Goal: Navigation & Orientation: Find specific page/section

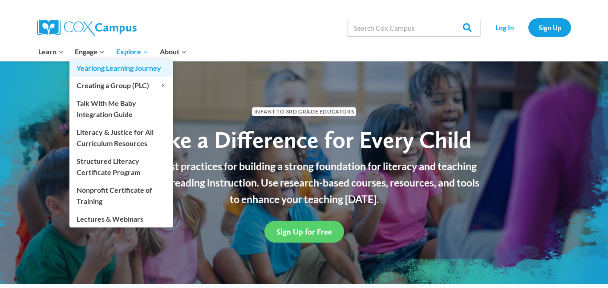
click at [95, 61] on link "Yearlong Learning Journey" at bounding box center [121, 68] width 104 height 17
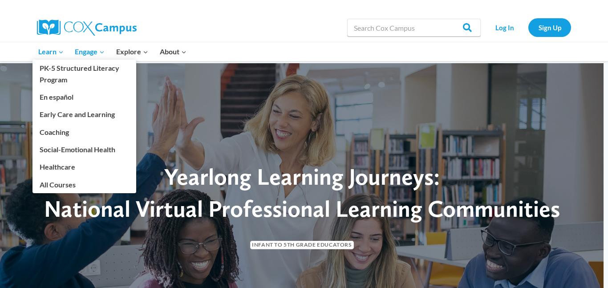
click at [50, 52] on span "Learn Expand" at bounding box center [50, 52] width 25 height 12
click at [105, 118] on link "Early Care and Learning" at bounding box center [84, 114] width 104 height 17
